Goal: Task Accomplishment & Management: Manage account settings

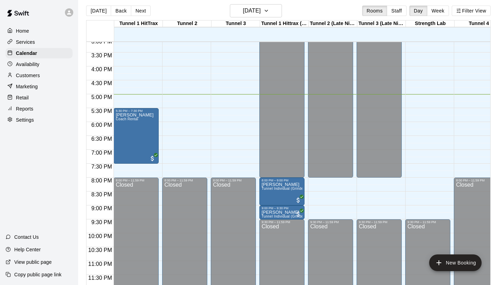
scroll to position [420, 0]
click at [39, 64] on p "Availability" at bounding box center [28, 64] width 24 height 7
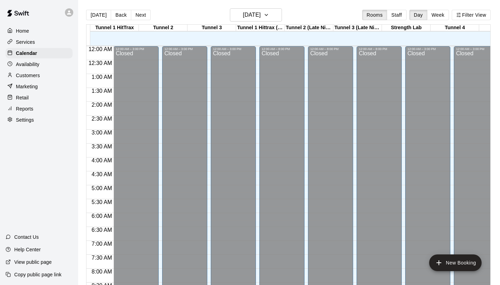
scroll to position [400, 0]
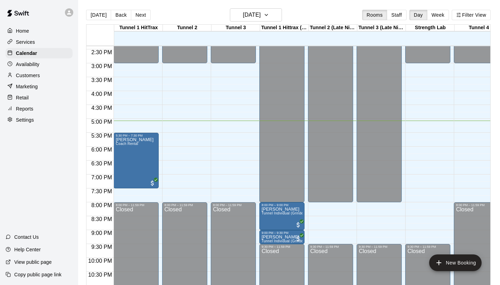
click at [52, 66] on div "Availability" at bounding box center [39, 64] width 67 height 10
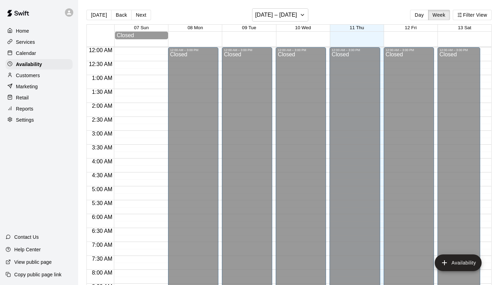
scroll to position [420, 0]
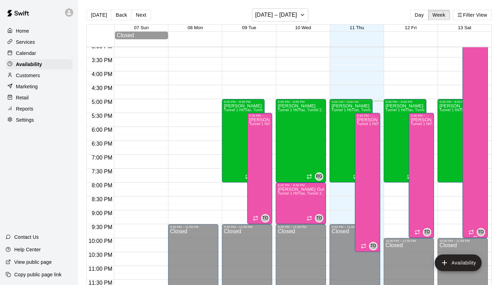
click at [476, 84] on div "[PERSON_NAME] Outing Jr Tunnel 1 HitTrax, Tunnel 2, Tunnel 3, Tunnel 4, Tunnel …" at bounding box center [475, 162] width 21 height 285
click at [471, 32] on button "edit" at bounding box center [472, 28] width 14 height 14
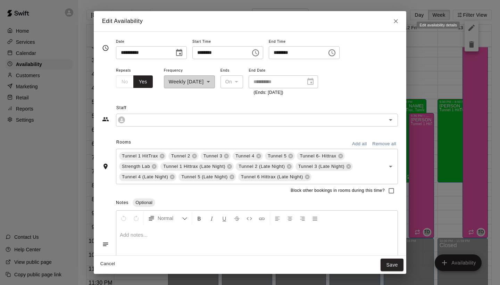
type input "**********"
click at [394, 23] on icon "Close" at bounding box center [395, 21] width 7 height 7
type input "**********"
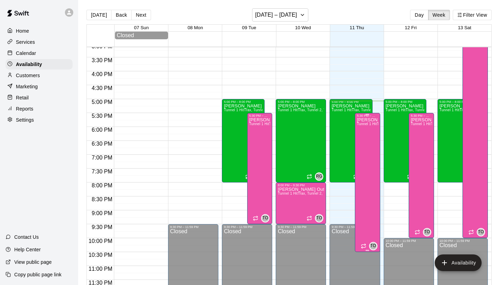
click at [369, 153] on div "[PERSON_NAME] Outing Jr Tunnel 1 HitTrax, Tunnel 2, Tunnel 3, Tunnel 4, Tunnel …" at bounding box center [367, 259] width 21 height 285
click at [364, 125] on icon "edit" at bounding box center [364, 125] width 6 height 6
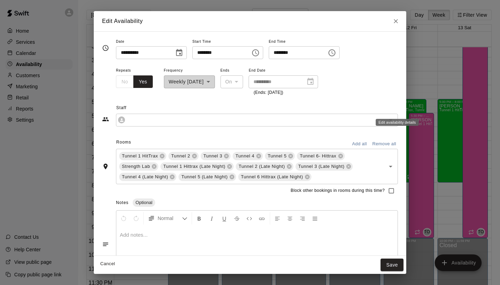
type input "**********"
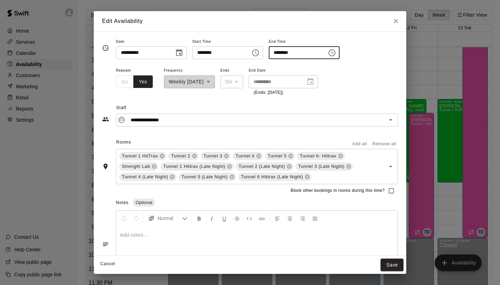
click at [285, 53] on input "********" at bounding box center [295, 52] width 53 height 13
type input "********"
click at [392, 259] on button "Save" at bounding box center [392, 264] width 23 height 13
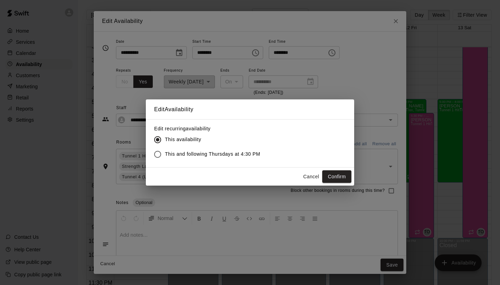
click at [243, 155] on span "This and following Thursdays at 4:30 PM" at bounding box center [212, 153] width 95 height 7
click at [326, 177] on button "Confirm" at bounding box center [336, 176] width 29 height 13
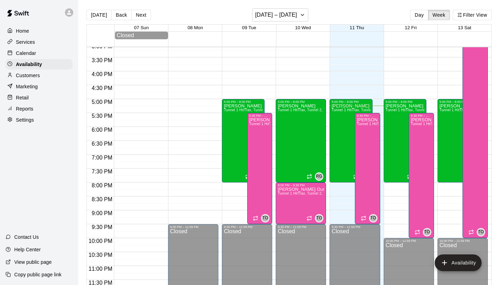
click at [44, 46] on div "Services" at bounding box center [39, 42] width 67 height 10
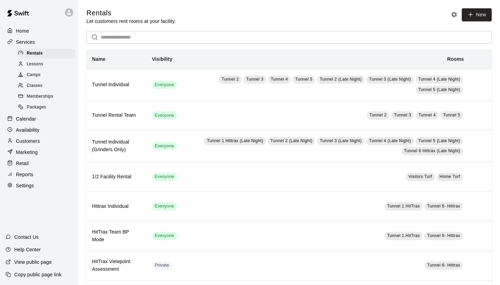
click at [40, 118] on div "Calendar" at bounding box center [39, 119] width 67 height 10
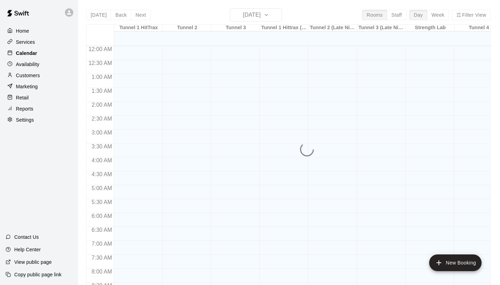
scroll to position [400, 0]
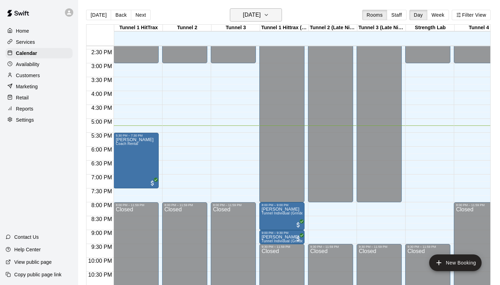
click at [243, 11] on h6 "[DATE]" at bounding box center [252, 15] width 18 height 10
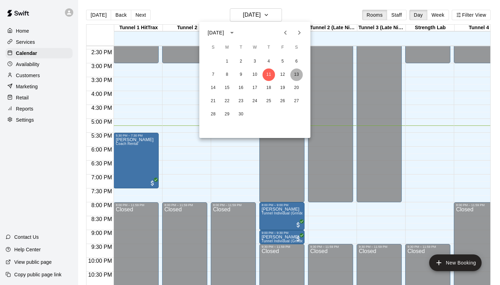
click at [297, 76] on button "13" at bounding box center [296, 74] width 12 height 12
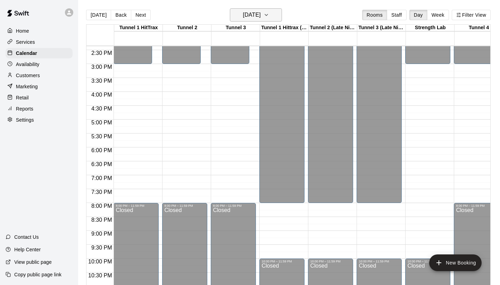
scroll to position [399, 0]
click at [256, 16] on h6 "[DATE]" at bounding box center [252, 15] width 18 height 10
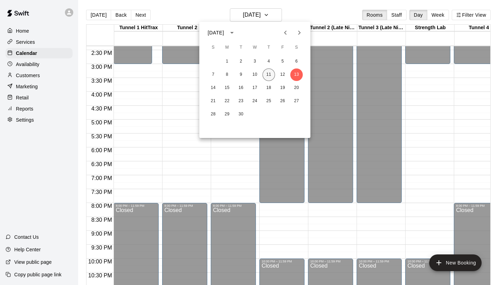
click at [270, 72] on button "11" at bounding box center [268, 74] width 12 height 12
